Goal: Task Accomplishment & Management: Use online tool/utility

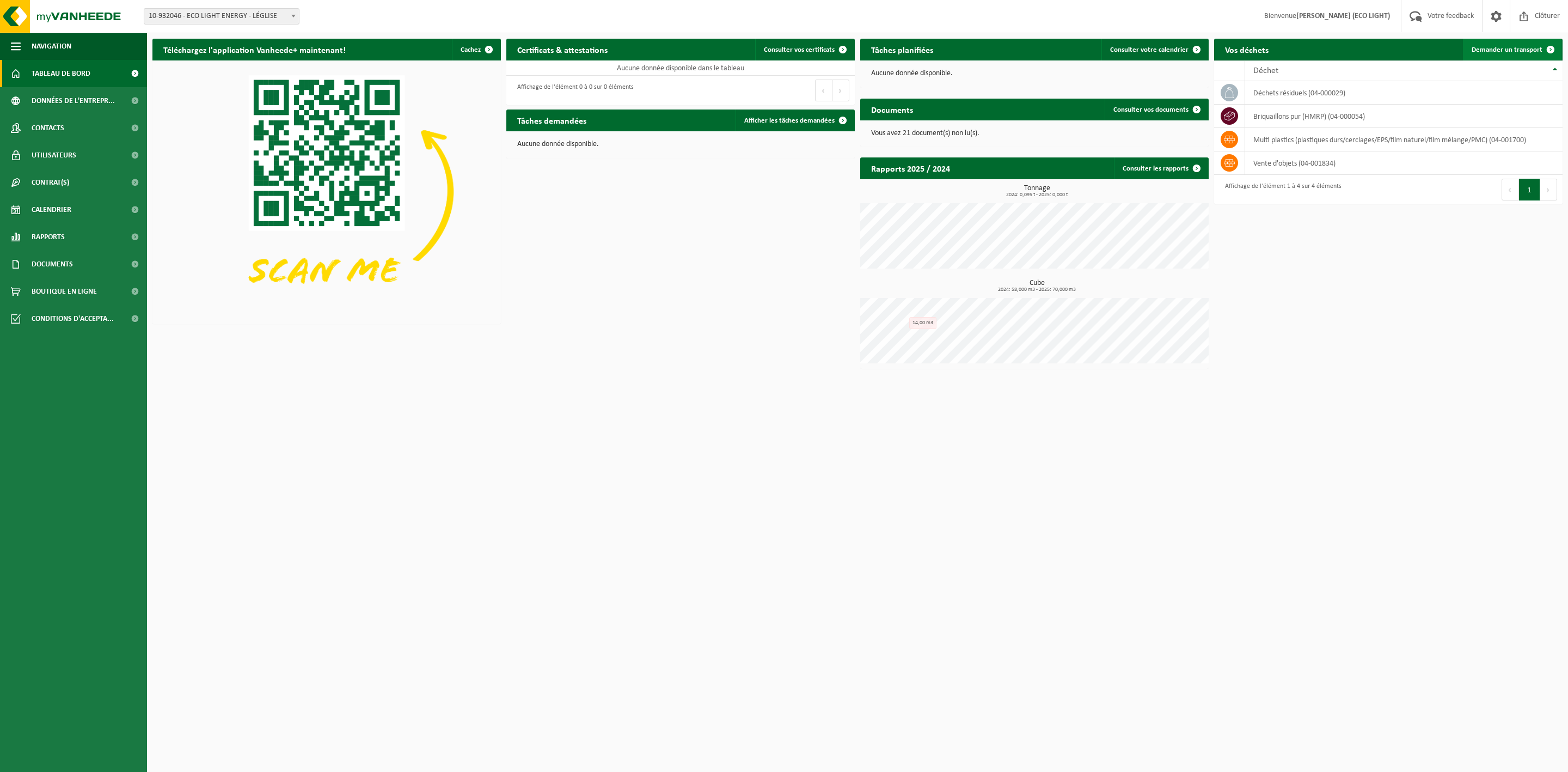
click at [1532, 50] on span "Demander un transport" at bounding box center [1506, 50] width 70 height 7
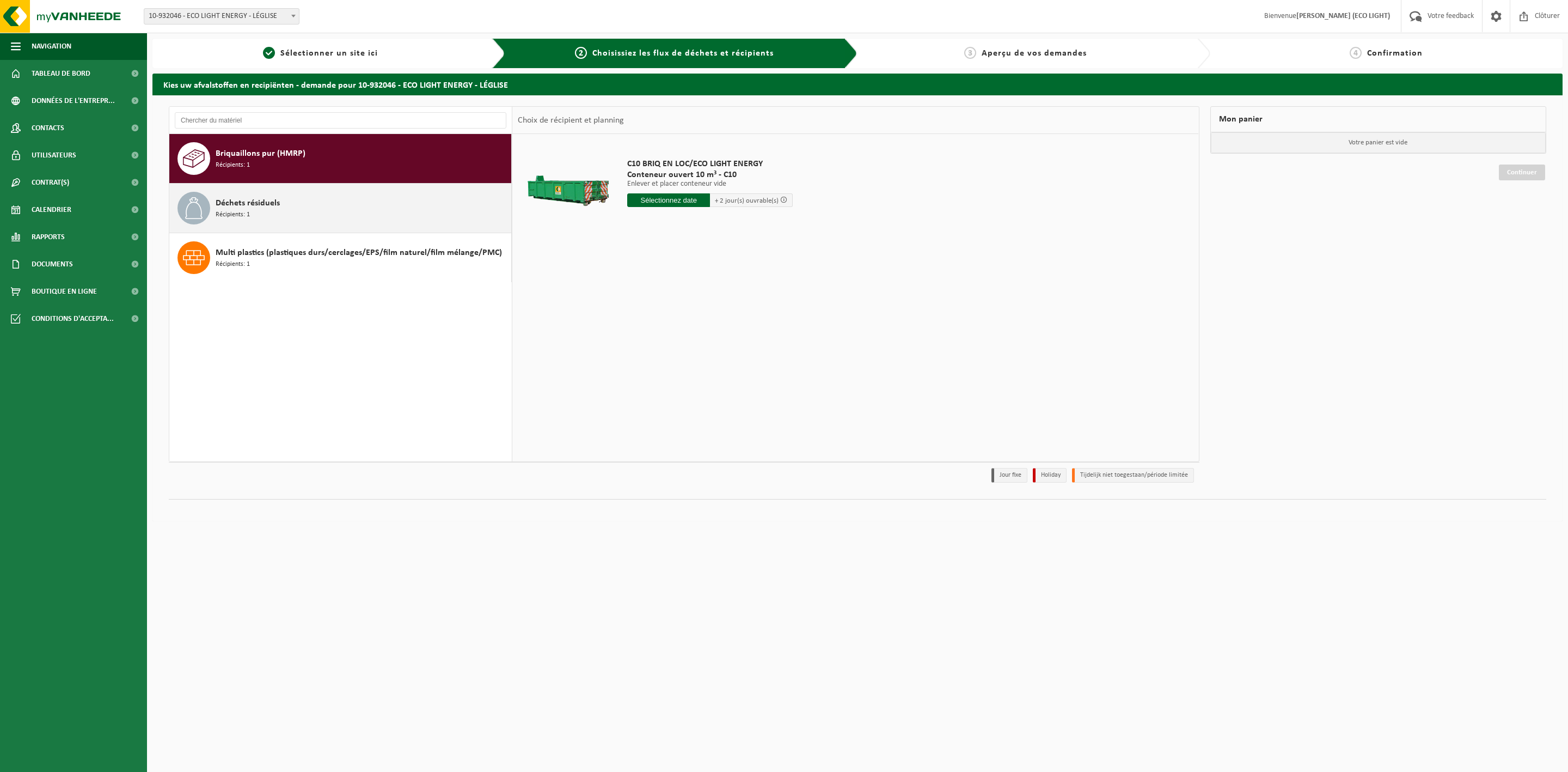
click at [394, 204] on div "Déchets résiduels Récipients: 1" at bounding box center [361, 207] width 293 height 32
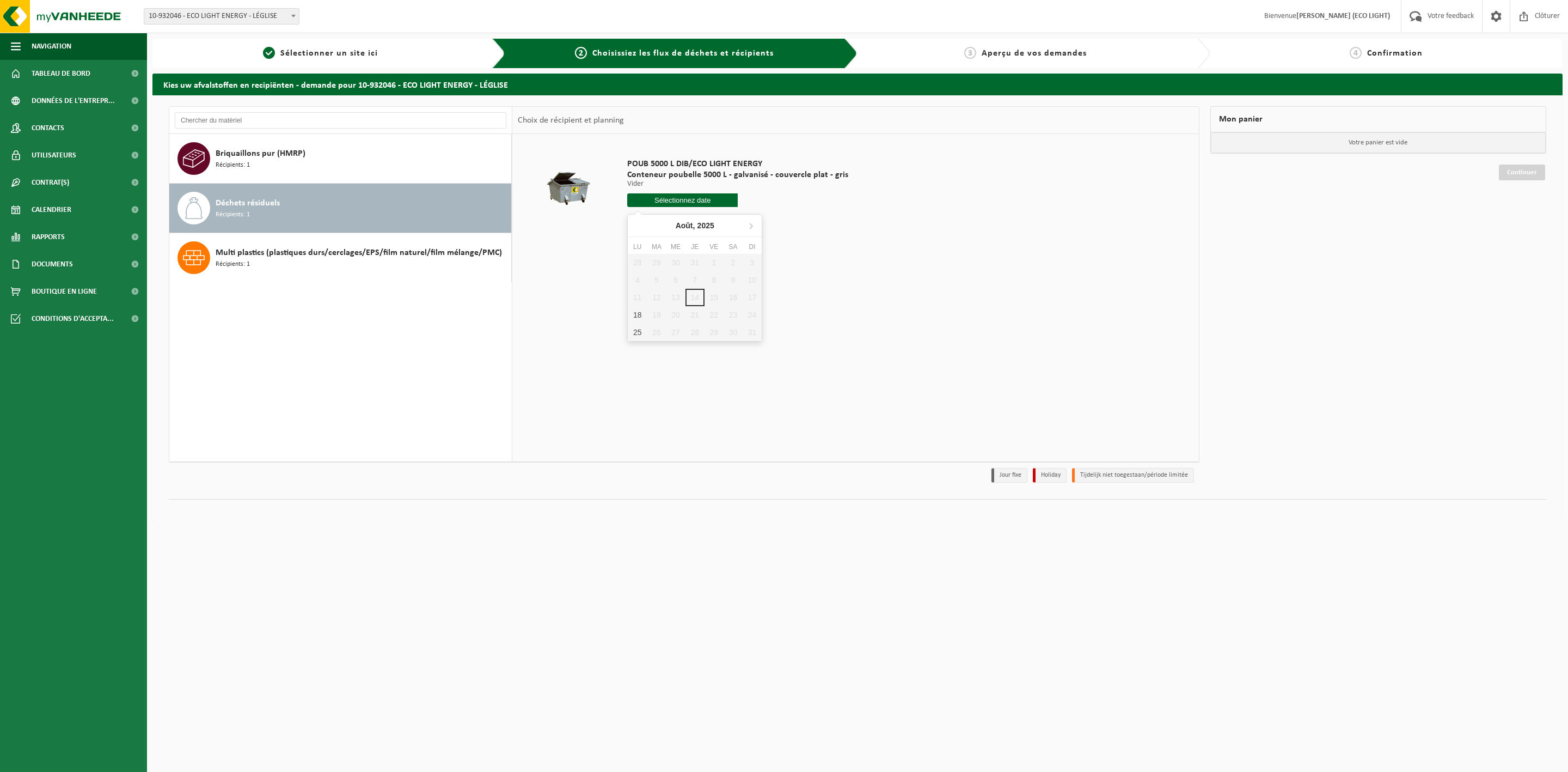
click at [709, 197] on input "text" at bounding box center [682, 200] width 110 height 13
click at [637, 313] on div "18" at bounding box center [636, 314] width 19 height 17
type input "à partir de [DATE]"
click at [659, 240] on button "Dans le panier" at bounding box center [657, 240] width 58 height 17
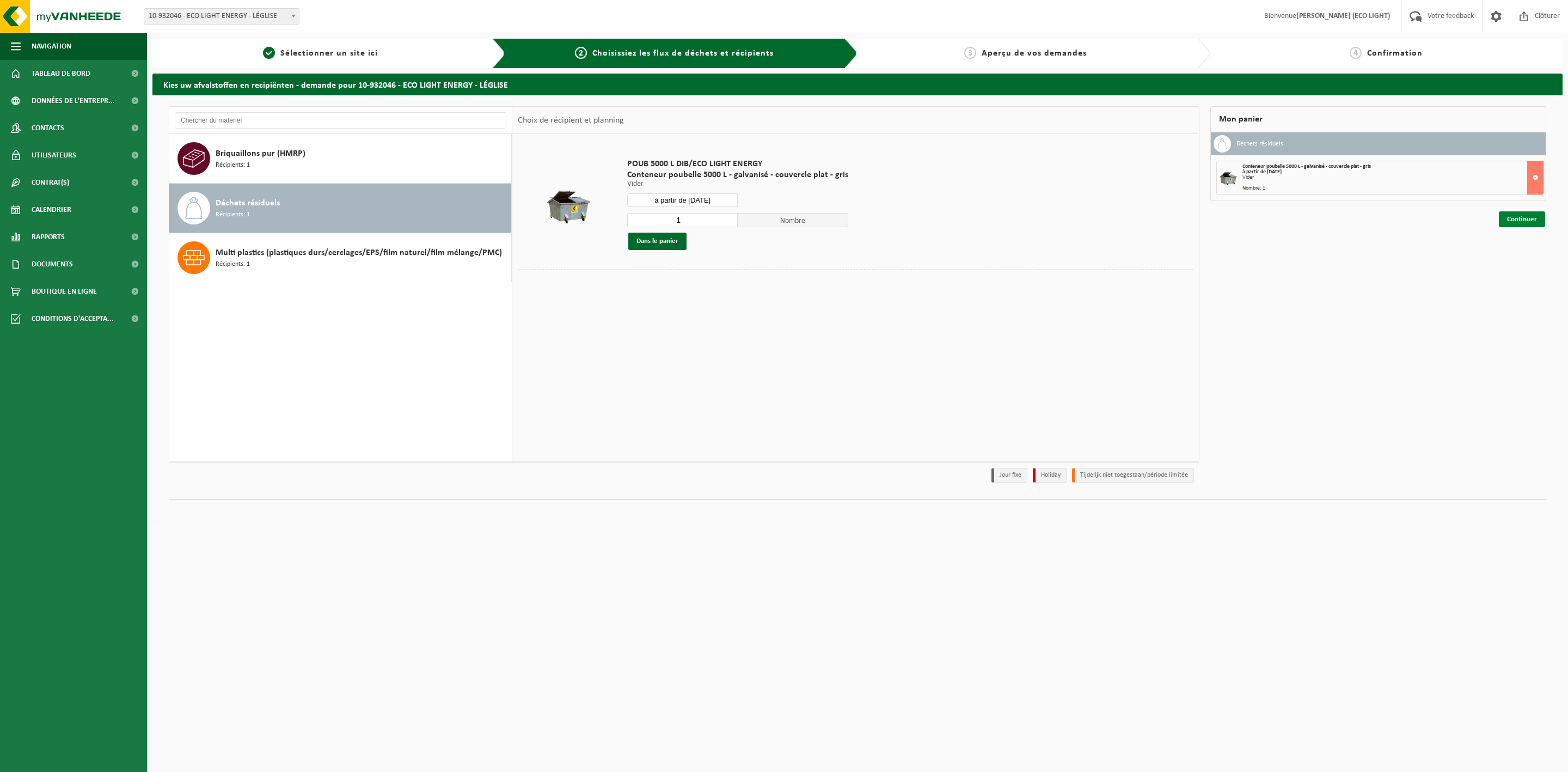
click at [1512, 219] on link "Continuer" at bounding box center [1522, 219] width 46 height 16
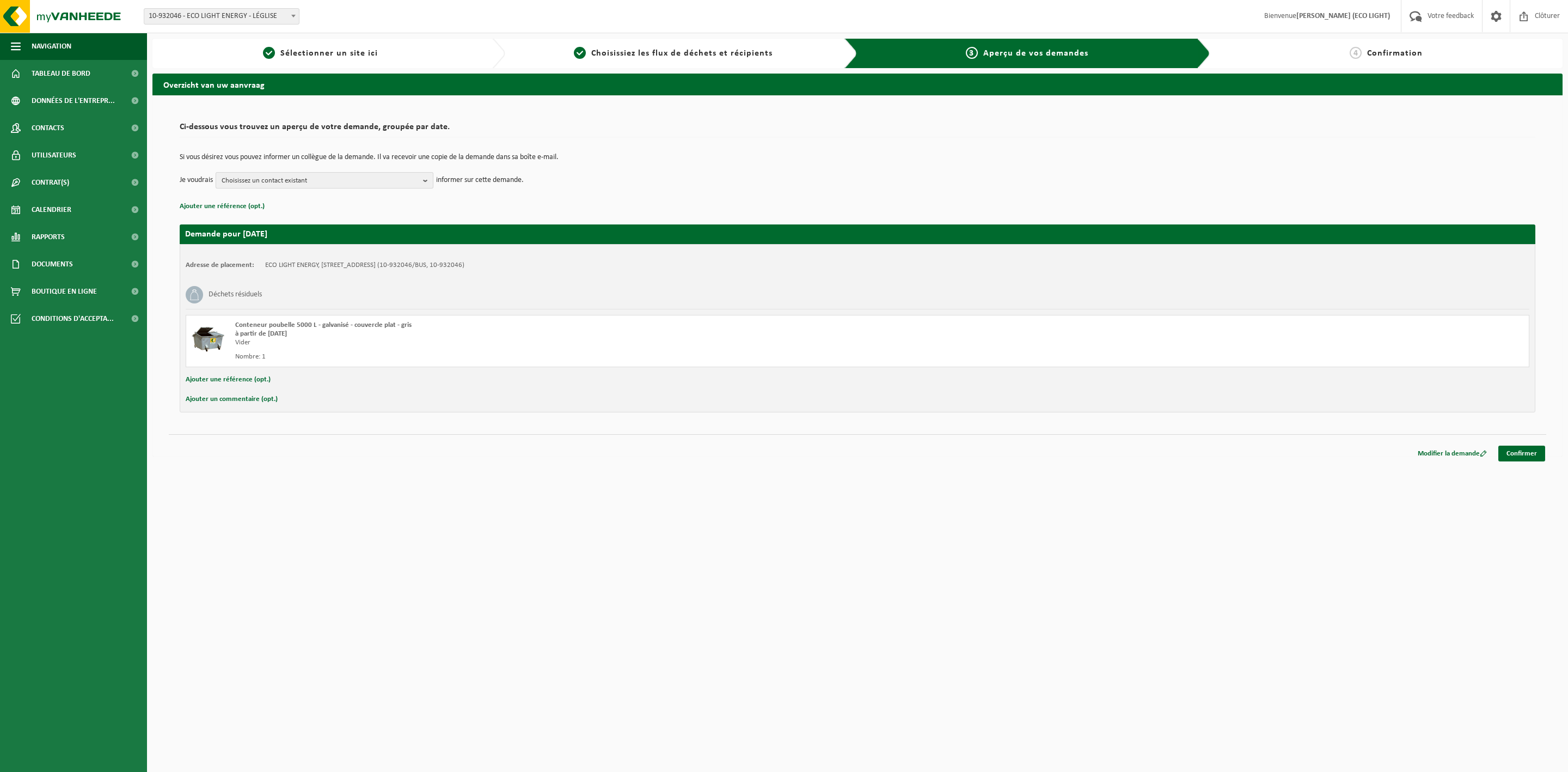
click at [380, 180] on span "Choisissez un contact existant" at bounding box center [320, 181] width 197 height 17
click at [324, 244] on label "FACTURATION ECO LIGHT ENERGY ( [EMAIL_ADDRESS][DOMAIN_NAME] )" at bounding box center [324, 240] width 207 height 17
click at [219, 227] on input "FACTURATION ECO LIGHT ENERGY ( [EMAIL_ADDRESS][DOMAIN_NAME] )" at bounding box center [218, 226] width 1 height 1
checkbox input "true"
click at [1525, 453] on link "Confirmer" at bounding box center [1522, 453] width 46 height 16
